Goal: Navigation & Orientation: Find specific page/section

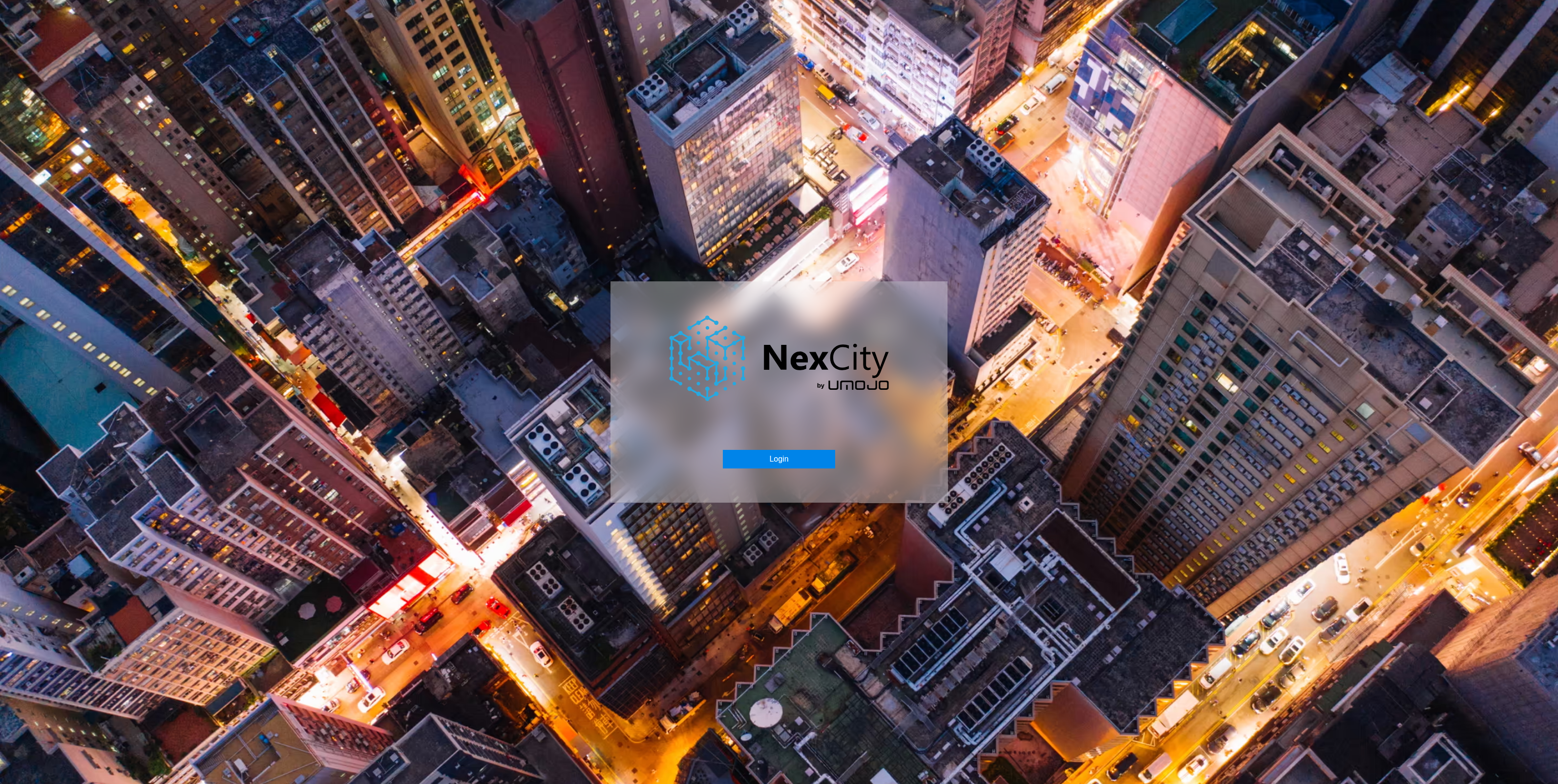
click at [763, 460] on button "Login" at bounding box center [778, 459] width 112 height 19
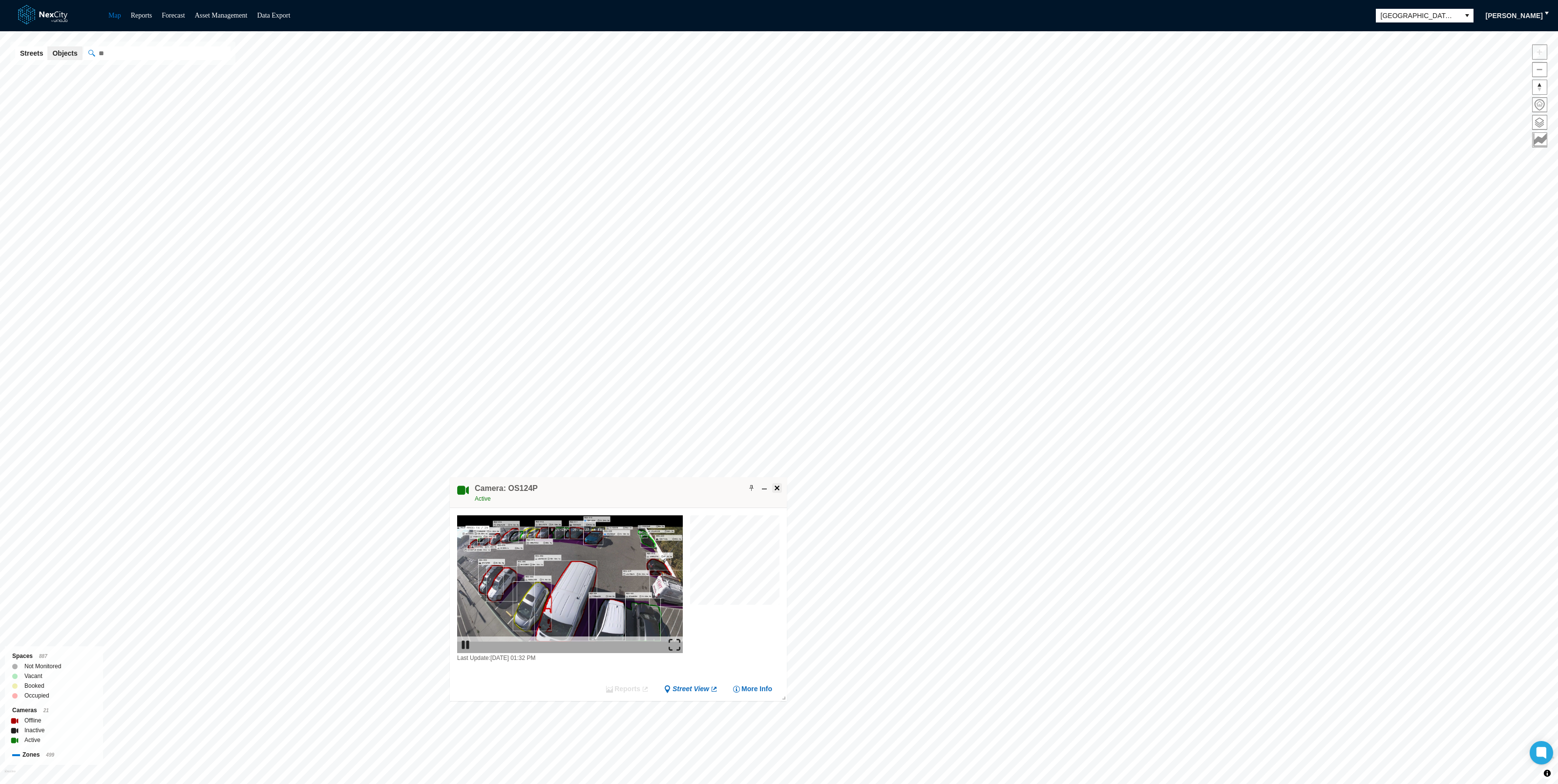
click at [780, 489] on span at bounding box center [777, 488] width 8 height 8
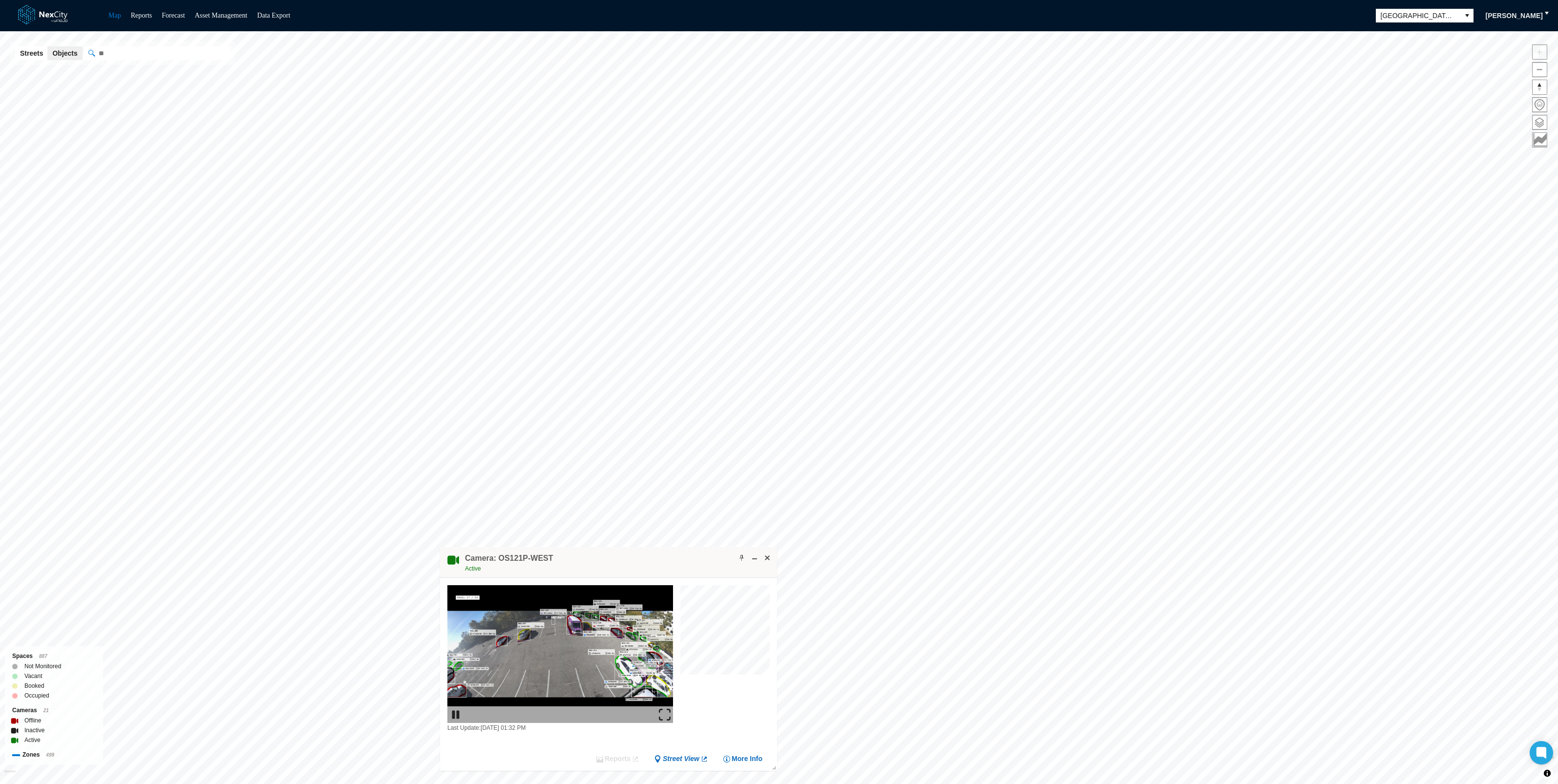
click at [667, 713] on img at bounding box center [664, 714] width 12 height 12
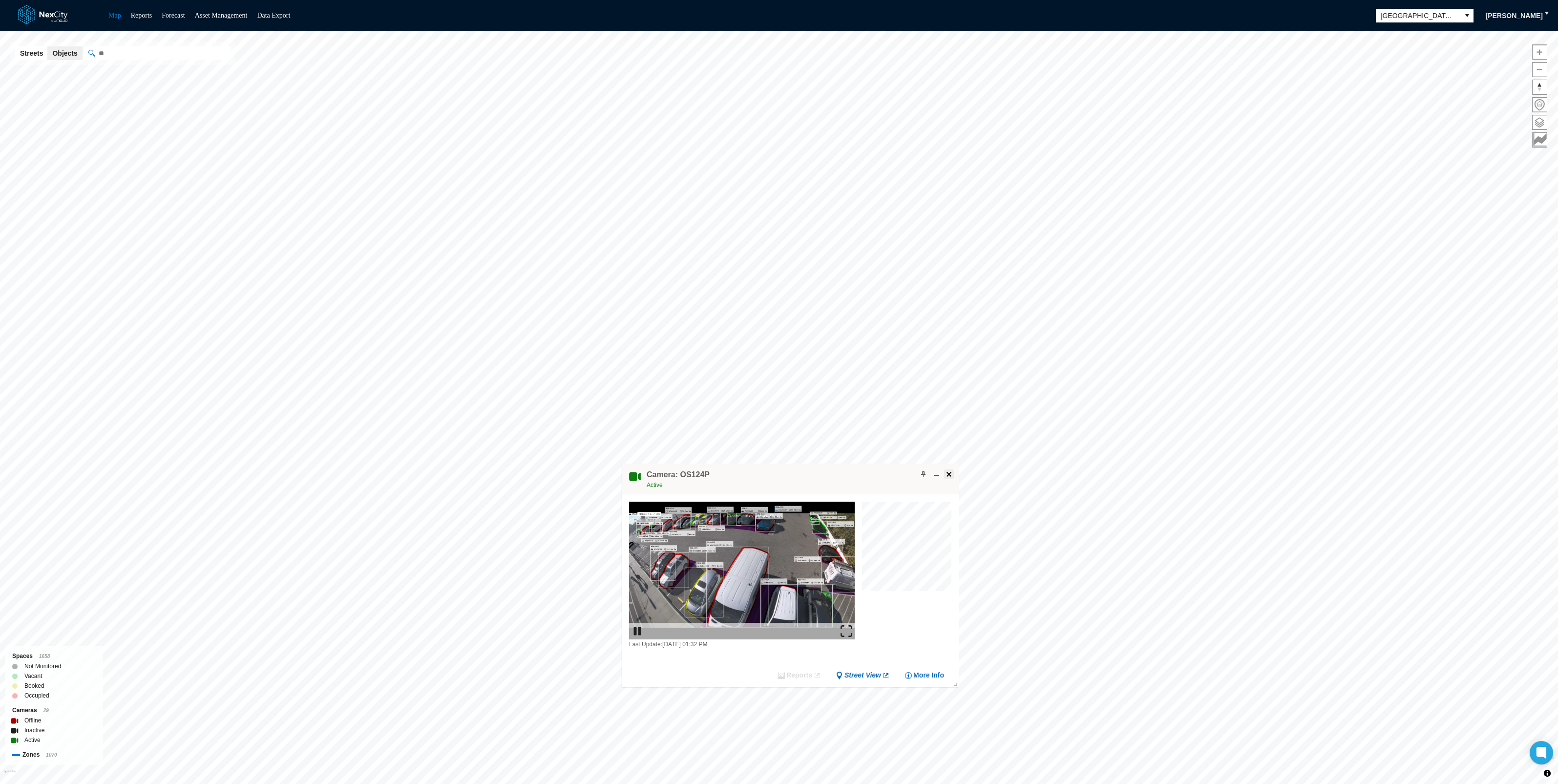
click at [951, 470] on span at bounding box center [949, 474] width 8 height 8
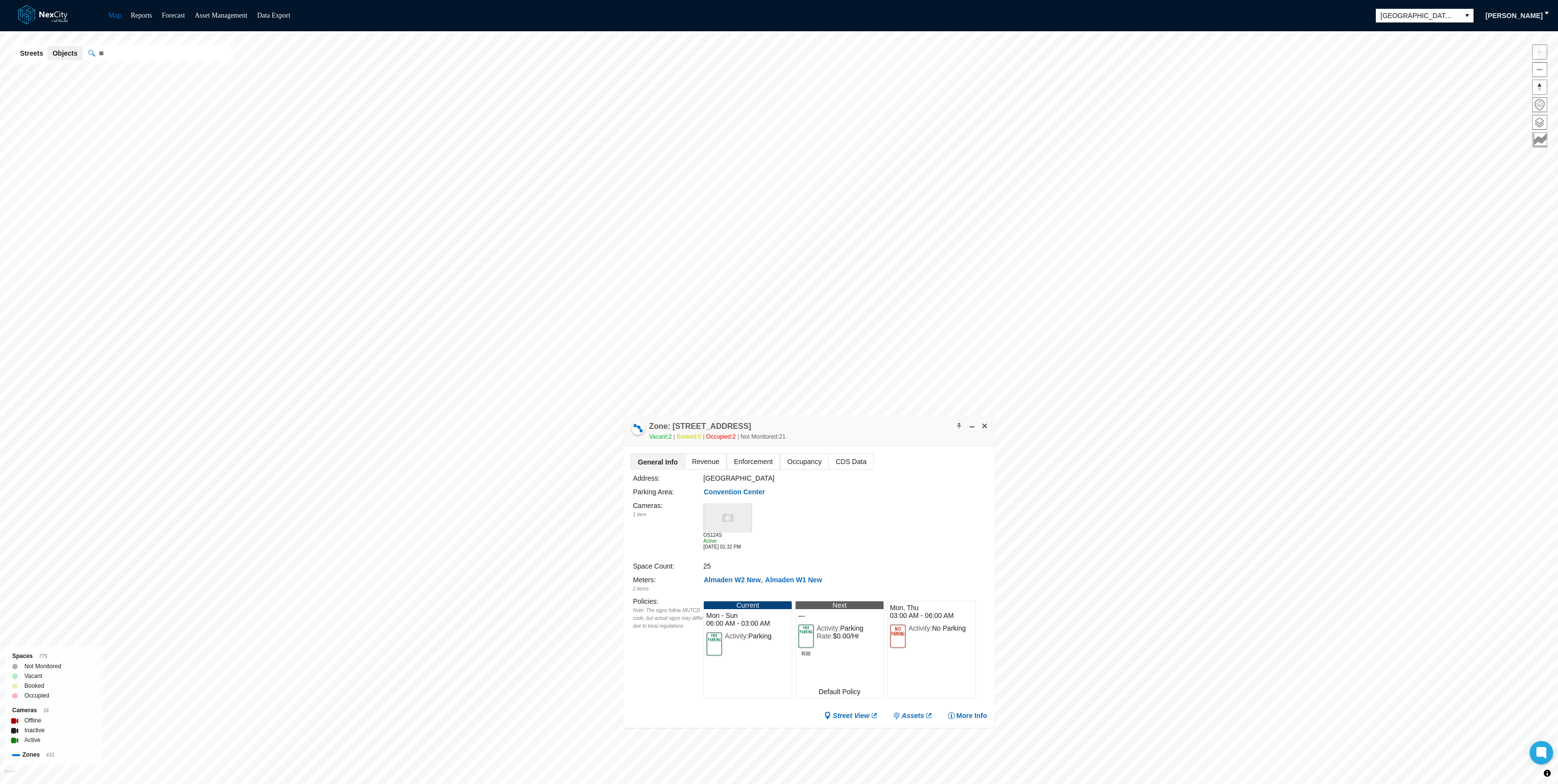
click at [730, 515] on img at bounding box center [728, 517] width 49 height 29
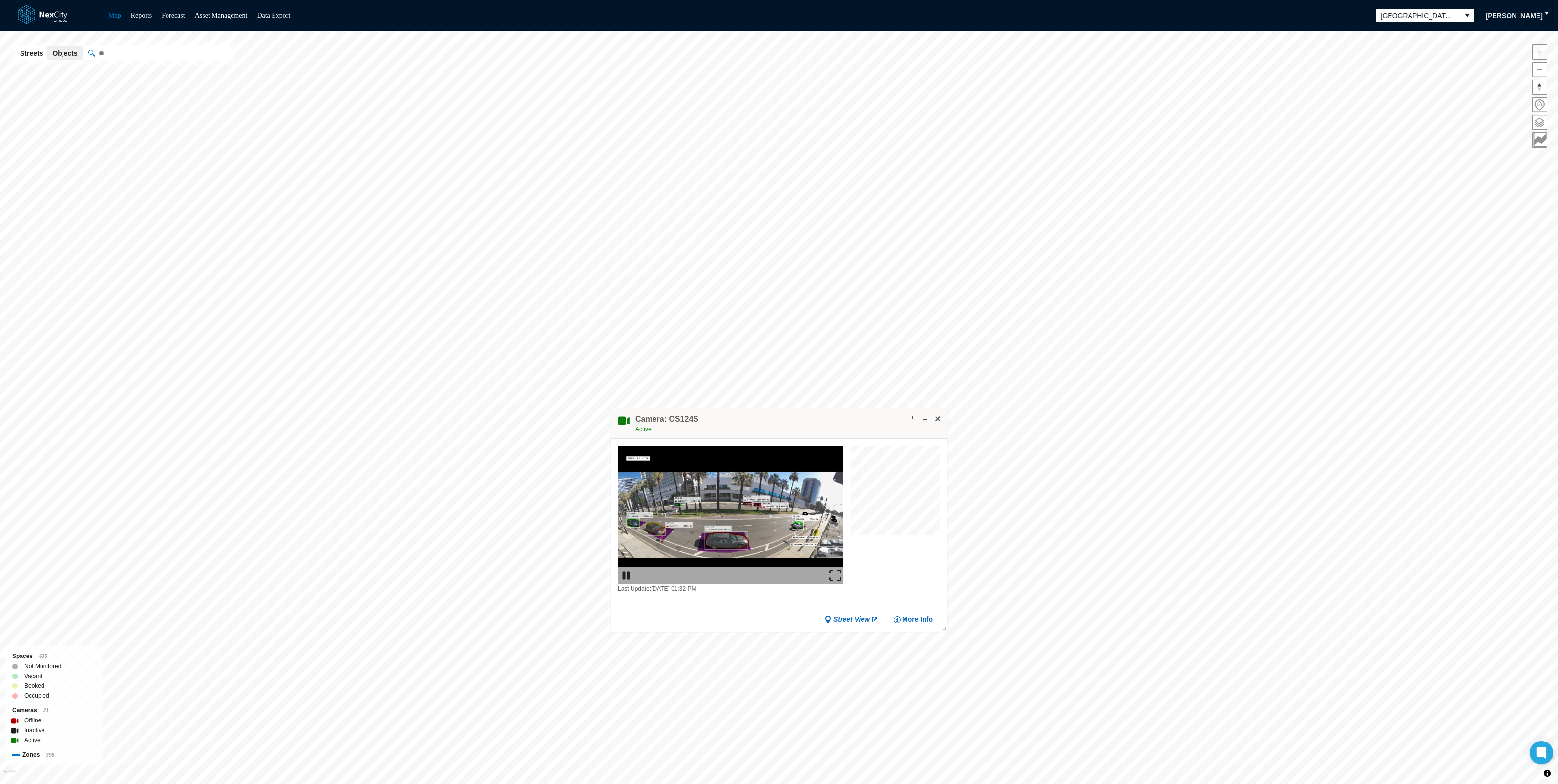
click at [837, 575] on img at bounding box center [835, 575] width 12 height 12
